Goal: Task Accomplishment & Management: Manage account settings

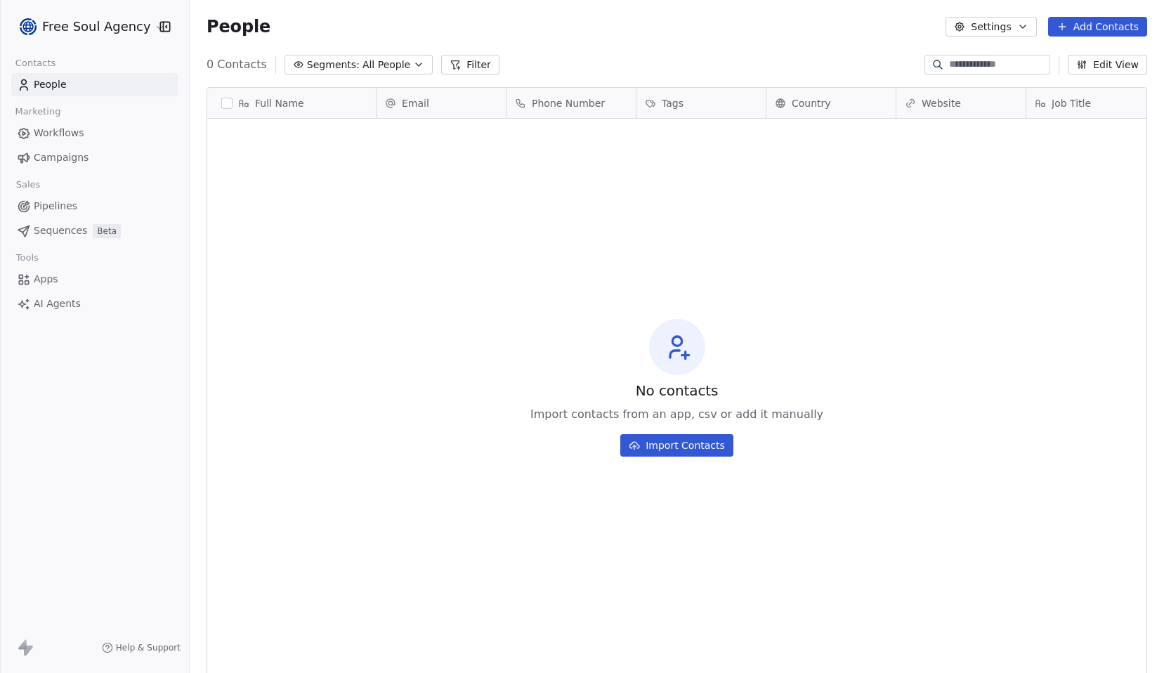
scroll to position [582, 964]
click at [112, 32] on html "Free Soul Agency Contacts People Marketing Workflows Campaigns Sales Pipelines …" at bounding box center [582, 336] width 1164 height 673
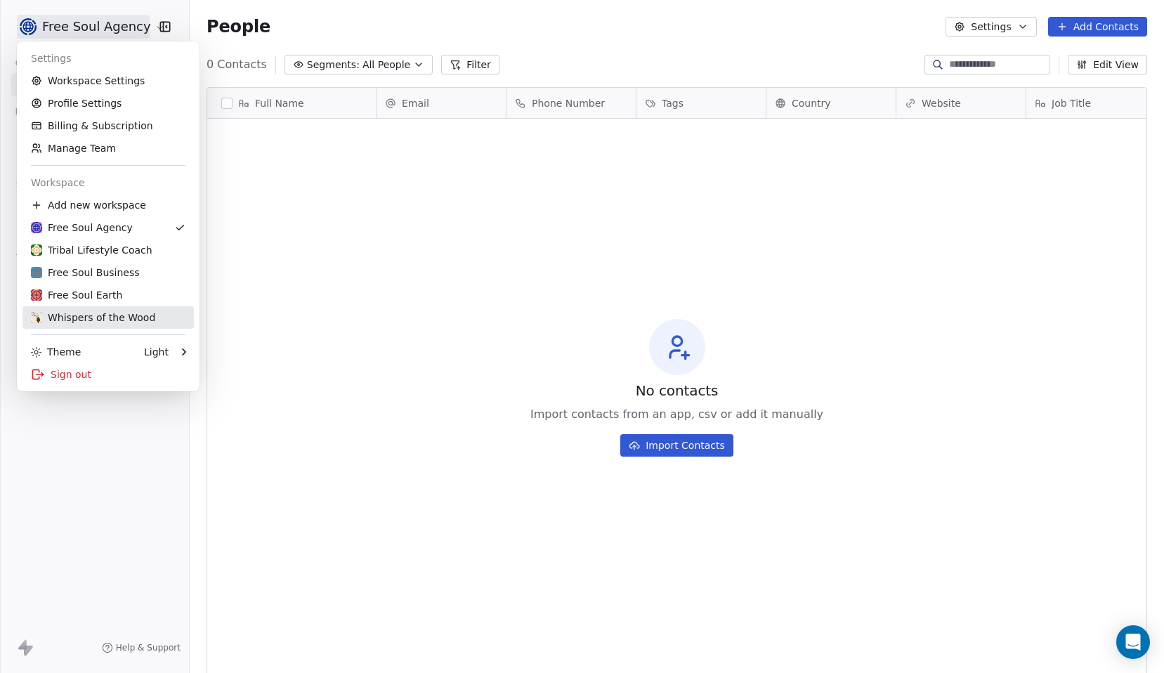
click at [79, 323] on div "Whispers of the Wood" at bounding box center [93, 318] width 124 height 14
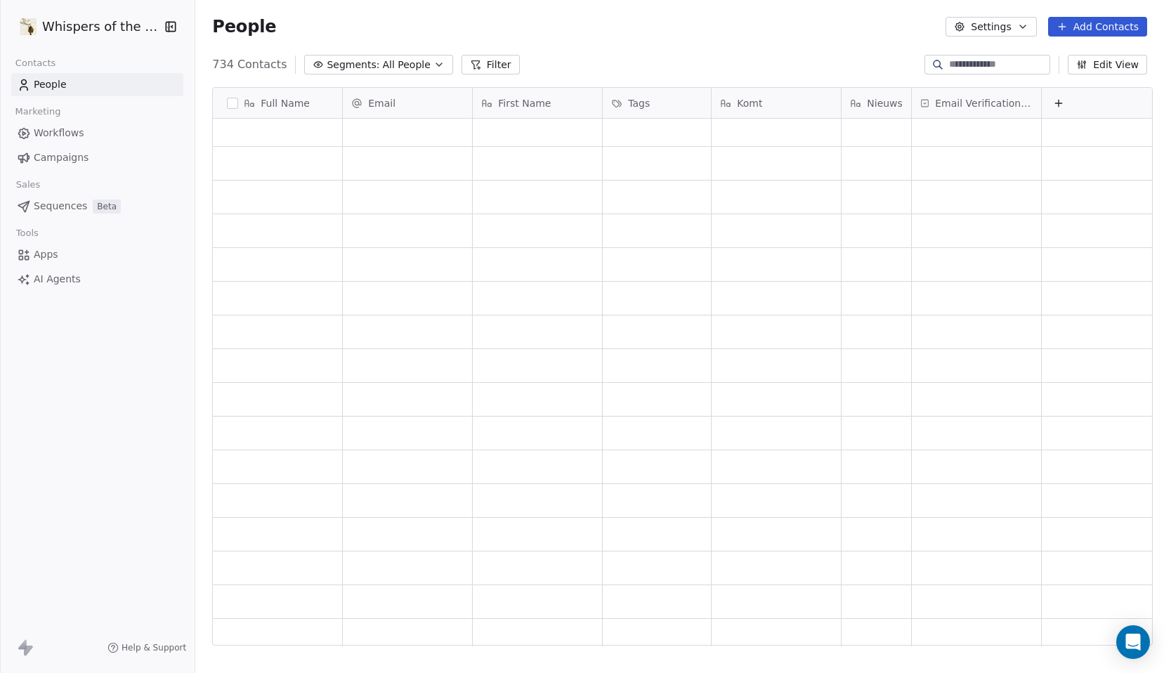
click at [77, 153] on span "Campaigns" at bounding box center [61, 157] width 55 height 15
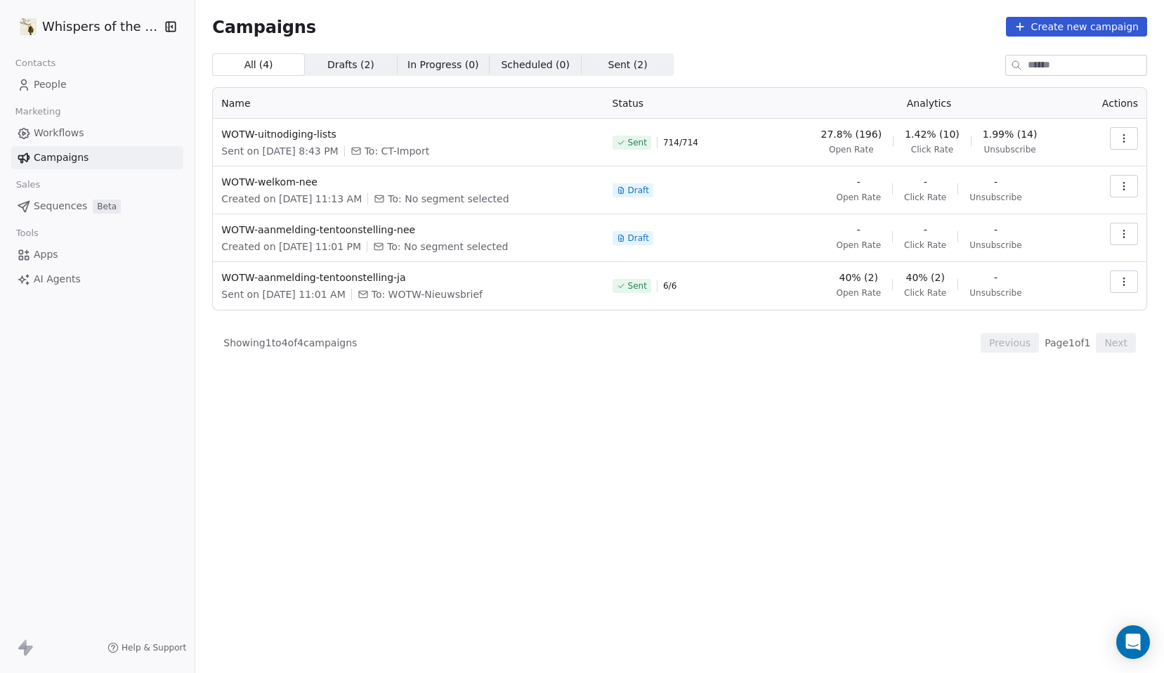
click at [340, 63] on span "Drafts ( 2 )" at bounding box center [350, 65] width 47 height 15
